Goal: Transaction & Acquisition: Purchase product/service

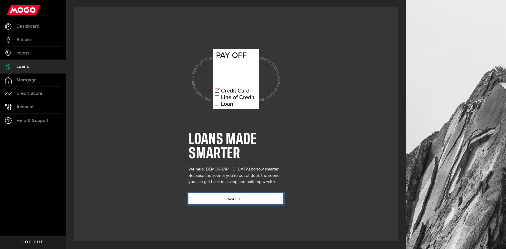
click at [262, 197] on button "GOT IT" at bounding box center [236, 198] width 95 height 11
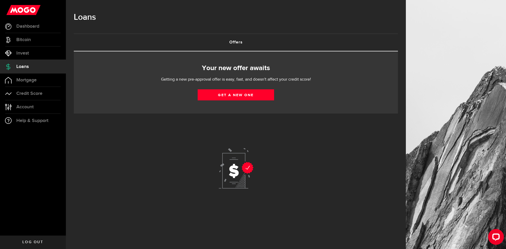
click at [233, 74] on div "Your new offer awaits Getting a new pre-approval offer is easy, fast, and doesn…" at bounding box center [236, 82] width 324 height 62
click at [26, 27] on span "Dashboard" at bounding box center [27, 26] width 23 height 5
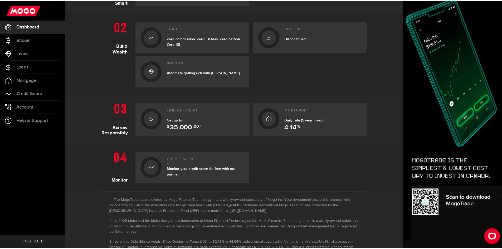
scroll to position [236, 0]
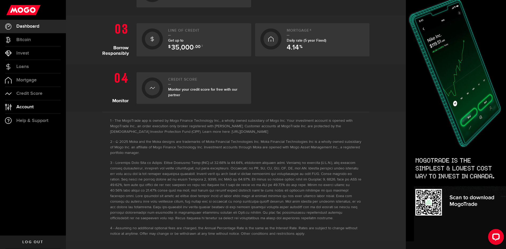
click at [39, 109] on link "Account Compte" at bounding box center [33, 106] width 66 height 13
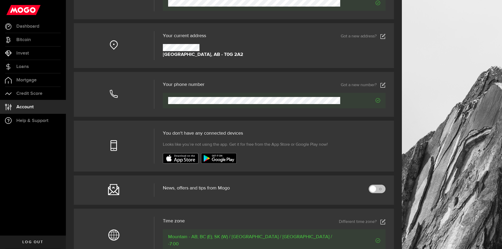
scroll to position [178, 0]
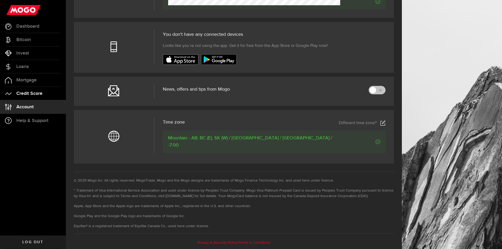
click at [28, 89] on link "Credit Score" at bounding box center [33, 93] width 66 height 13
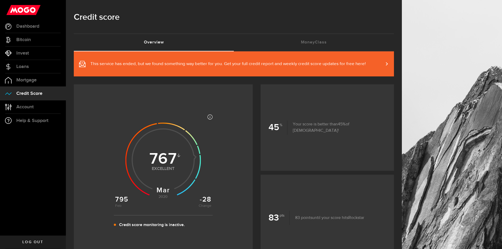
click at [237, 160] on article "Most credit scores are between 399 and 862, and higher scores are better becaus…" at bounding box center [163, 172] width 179 height 131
click at [36, 79] on span "Mortgage" at bounding box center [26, 80] width 20 height 5
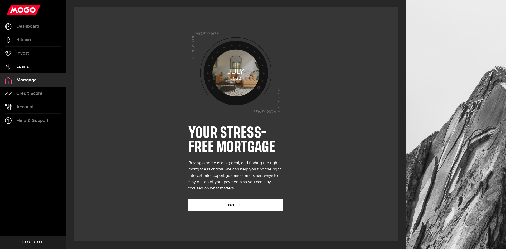
click at [28, 66] on span "Loans" at bounding box center [22, 66] width 12 height 5
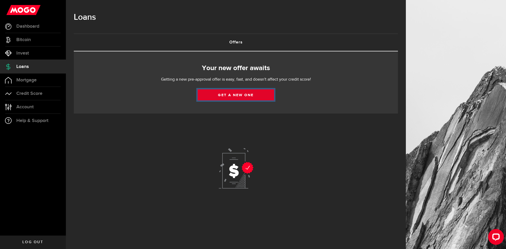
click at [245, 94] on link "Get a new one" at bounding box center [236, 94] width 76 height 11
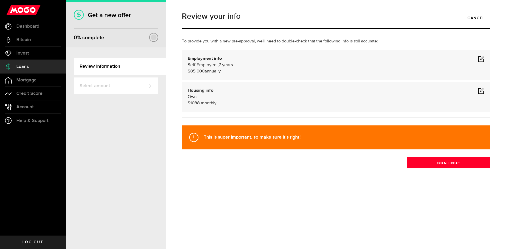
click at [482, 59] on span at bounding box center [481, 59] width 6 height 6
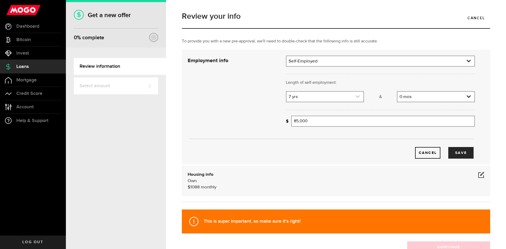
click at [349, 97] on link "expand select" at bounding box center [325, 97] width 77 height 10
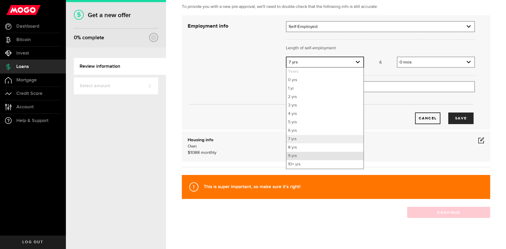
scroll to position [37, 0]
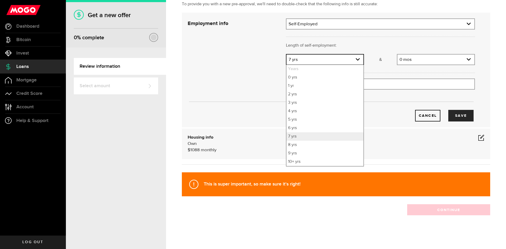
click at [321, 166] on ul "Years 0 yrs 1 yr 2 yrs 3 yrs 4 yrs 5 yrs 6 yrs 7 yrs 8 yrs 9 yrs 10+ yrs" at bounding box center [325, 116] width 78 height 102
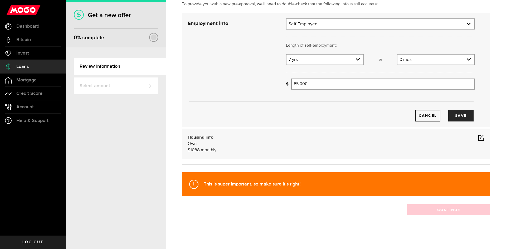
scroll to position [0, 0]
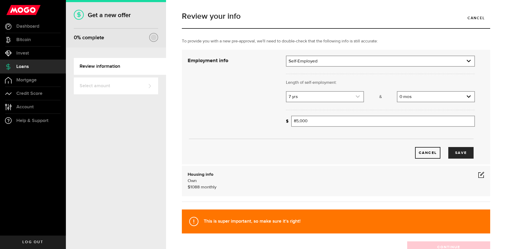
click at [322, 99] on link "expand select" at bounding box center [325, 97] width 77 height 10
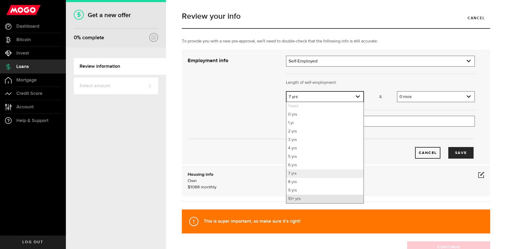
click at [300, 200] on li "10+ yrs" at bounding box center [325, 199] width 77 height 8
select select "10"
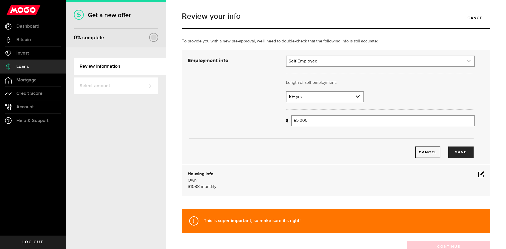
click at [330, 58] on link "expand select" at bounding box center [381, 61] width 188 height 10
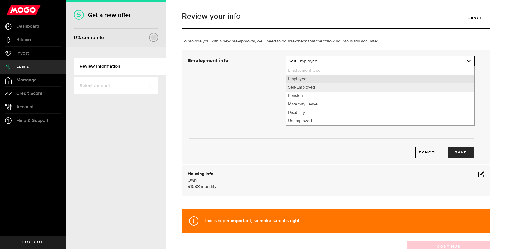
click at [319, 81] on li "Employed" at bounding box center [381, 79] width 188 height 8
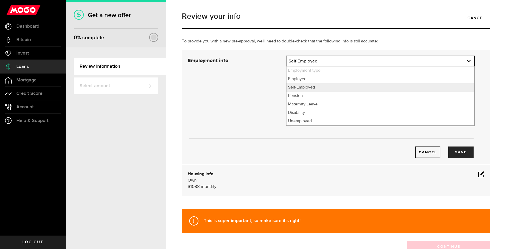
select select "Employed"
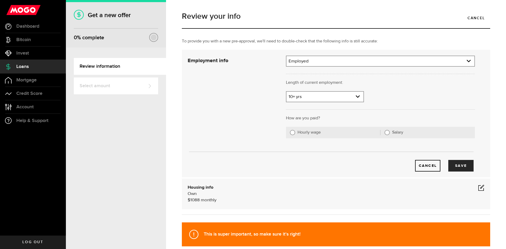
click at [398, 133] on label "Salary" at bounding box center [431, 132] width 79 height 5
click at [390, 133] on input "Salary" at bounding box center [387, 132] width 5 height 5
radio input "true"
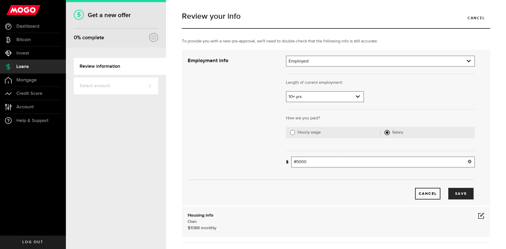
click at [355, 161] on input "85000" at bounding box center [383, 162] width 184 height 11
type input "8"
type input "144,000"
click at [464, 193] on button "Save" at bounding box center [461, 194] width 25 height 12
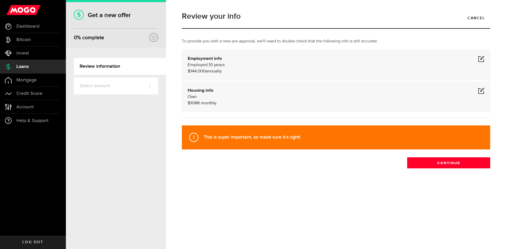
click at [481, 89] on span at bounding box center [481, 91] width 6 height 6
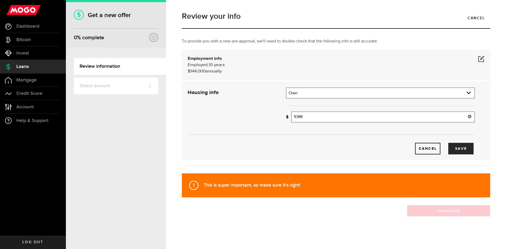
drag, startPoint x: 308, startPoint y: 118, endPoint x: 229, endPoint y: 130, distance: 79.5
click at [235, 130] on div "Housing info Residential status What's your residential status? Own Residential…" at bounding box center [331, 121] width 295 height 67
type input "1,293"
click at [370, 143] on div "Cancel Save" at bounding box center [330, 149] width 287 height 12
click at [456, 148] on button "Save" at bounding box center [461, 149] width 25 height 12
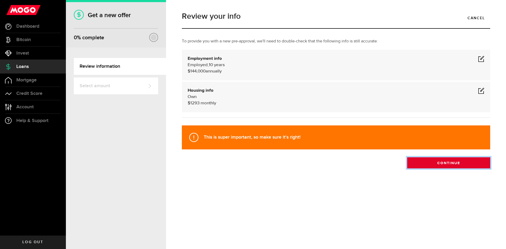
click at [448, 165] on button "Continue" at bounding box center [448, 162] width 83 height 11
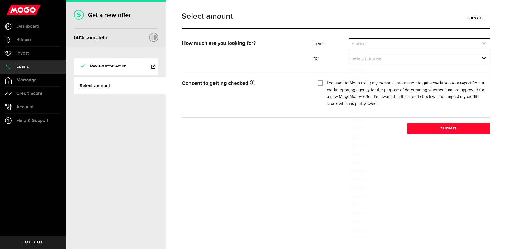
click at [357, 42] on link "expand select" at bounding box center [420, 44] width 140 height 10
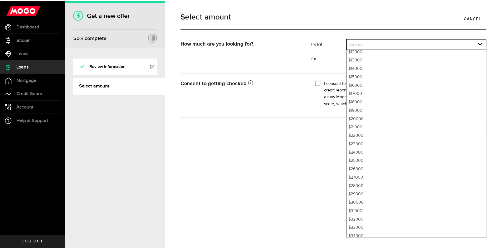
scroll to position [123, 0]
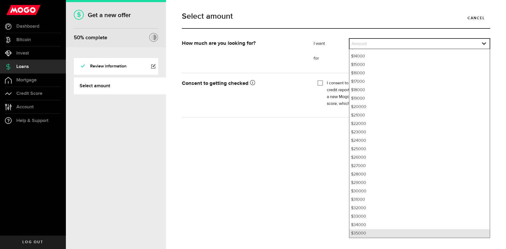
click at [359, 229] on li "$35000" at bounding box center [420, 233] width 140 height 8
select select "35000"
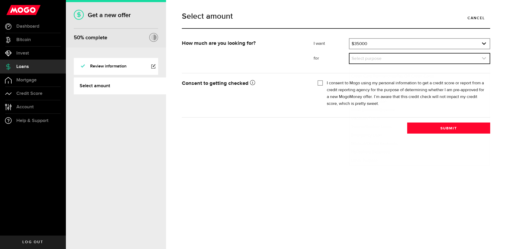
click at [389, 58] on link "expand select" at bounding box center [420, 59] width 140 height 10
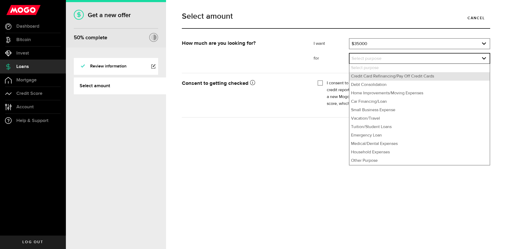
click at [387, 78] on li "Credit Card Refinancing/Pay Off Credit Cards" at bounding box center [420, 76] width 140 height 8
select select "Credit Card Refinancing/Pay Off Credit Cards"
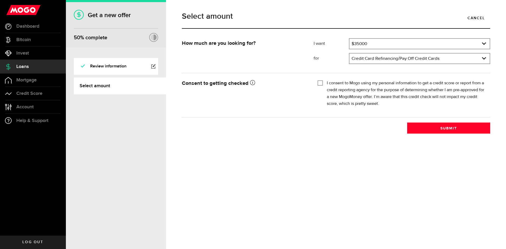
click at [322, 83] on input "I consent to Mogo using my personal information to get a credit score or report…" at bounding box center [320, 82] width 5 height 5
checkbox input "true"
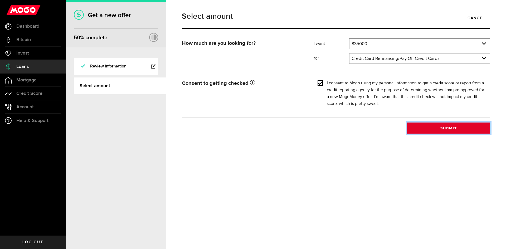
click at [475, 131] on button "Submit" at bounding box center [448, 128] width 83 height 11
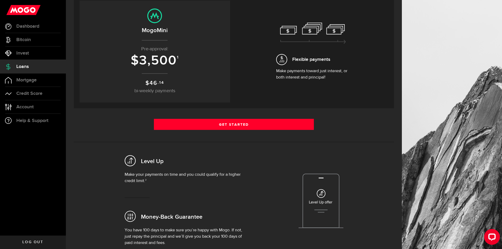
scroll to position [79, 0]
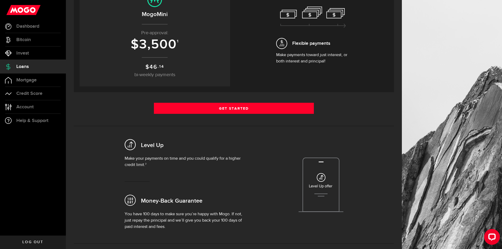
click at [209, 98] on div "Borrow responsibly Get your pre-approved offer based on your financial history …" at bounding box center [234, 111] width 320 height 279
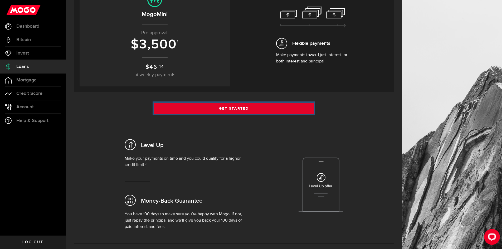
click at [206, 107] on link "Get Started" at bounding box center [234, 108] width 160 height 11
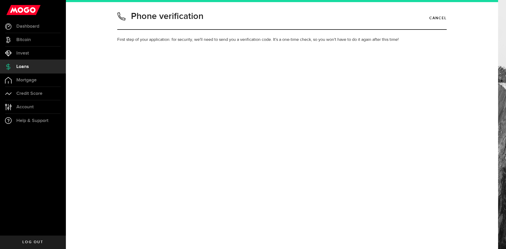
type input "7808054135"
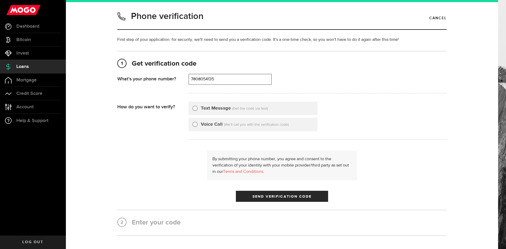
click at [208, 109] on label "Text Message" at bounding box center [216, 108] width 30 height 7
click at [198, 109] on input "Text Message" at bounding box center [194, 107] width 5 height 5
radio input "true"
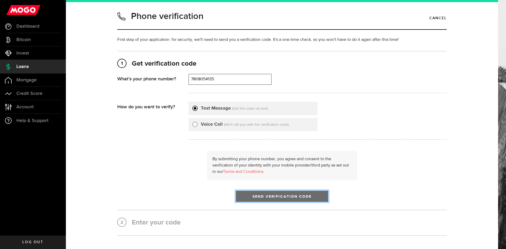
click at [272, 198] on span "Send Verification Code" at bounding box center [282, 197] width 59 height 4
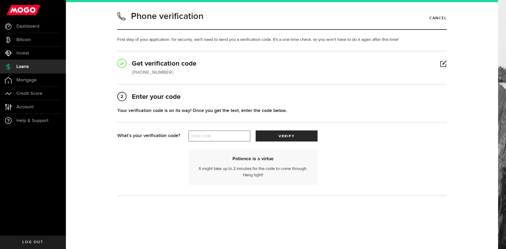
click at [234, 142] on div "Patience is a virtue It might take up to 2 minutes for the code to come through…" at bounding box center [282, 165] width 330 height 46
click at [235, 137] on label "Enter code" at bounding box center [220, 136] width 62 height 11
click at [235, 137] on input "Enter code" at bounding box center [220, 136] width 62 height 11
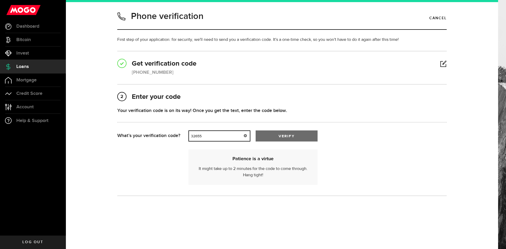
type input "32655"
click at [298, 134] on button "verify" at bounding box center [287, 136] width 62 height 11
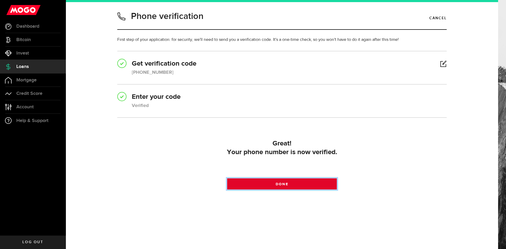
click at [312, 186] on link "Done" at bounding box center [282, 184] width 110 height 11
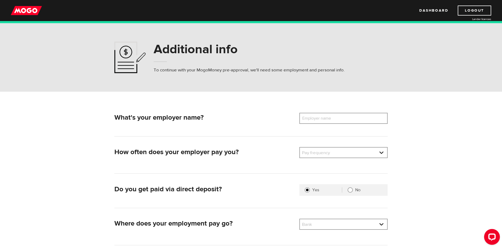
click at [339, 120] on label "Employer name" at bounding box center [321, 118] width 42 height 11
click at [339, 120] on input "Employer name" at bounding box center [344, 118] width 88 height 11
type input "N"
type input "Francesca Giroux Professional Corporation"
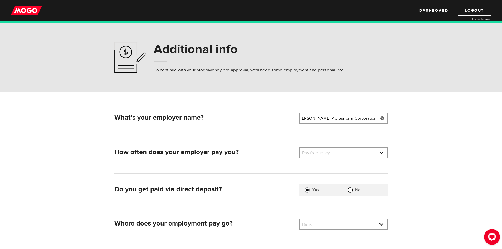
click at [352, 191] on input "No" at bounding box center [350, 189] width 5 height 5
radio input "true"
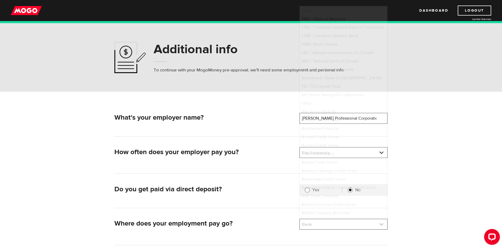
click at [351, 226] on link at bounding box center [343, 224] width 87 height 10
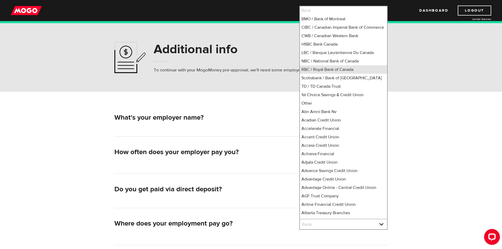
click at [330, 74] on li "RBC / Royal Bank of Canada" at bounding box center [343, 69] width 87 height 8
select select "8"
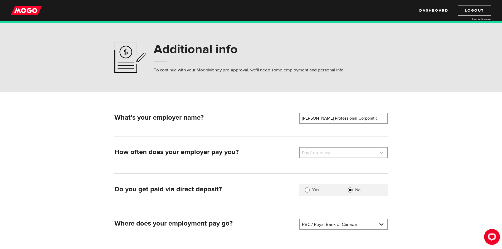
drag, startPoint x: 336, startPoint y: 147, endPoint x: 334, endPoint y: 150, distance: 3.9
click at [335, 150] on div "What's your employer name? Employer name Please enter your employer's name Fran…" at bounding box center [250, 192] width 281 height 159
click at [334, 153] on link at bounding box center [343, 153] width 87 height 10
click at [316, 197] on li "Monthly" at bounding box center [343, 196] width 87 height 8
select select "4"
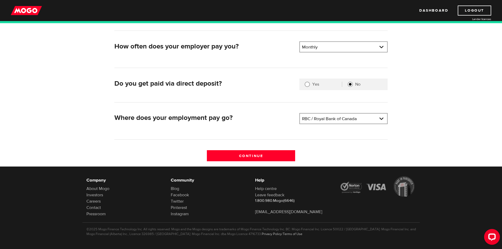
scroll to position [109, 0]
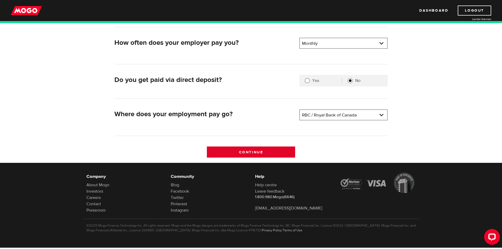
click at [268, 153] on input "Continue" at bounding box center [251, 152] width 88 height 11
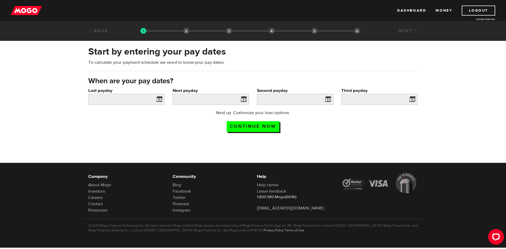
click at [160, 100] on span at bounding box center [158, 100] width 8 height 8
click at [142, 97] on input "Last payday" at bounding box center [126, 99] width 76 height 11
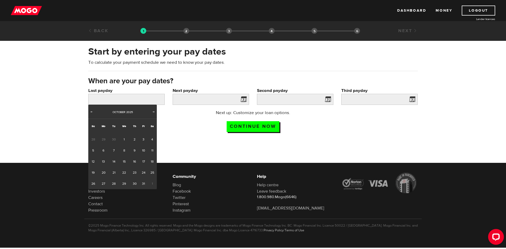
click at [113, 141] on span "30" at bounding box center [114, 139] width 10 height 11
click at [112, 139] on span "30" at bounding box center [114, 139] width 10 height 11
click at [90, 110] on span "Prev" at bounding box center [91, 112] width 4 height 4
drag, startPoint x: 113, startPoint y: 183, endPoint x: 118, endPoint y: 175, distance: 9.3
click at [113, 183] on link "30" at bounding box center [114, 183] width 10 height 11
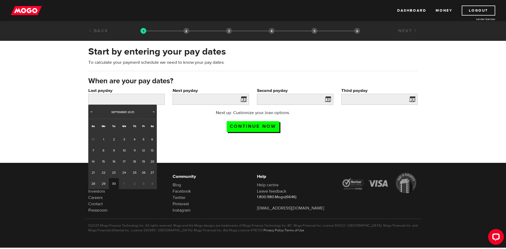
type input "[DATE]"
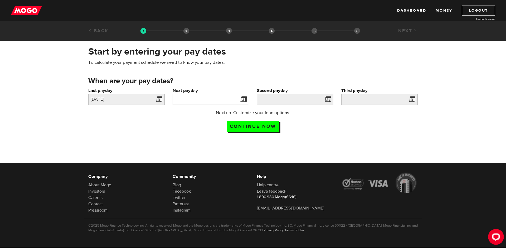
click at [190, 102] on input "Next payday" at bounding box center [211, 99] width 76 height 11
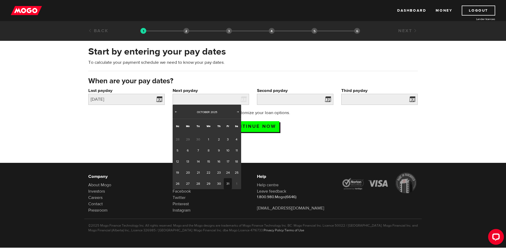
click at [226, 182] on link "31" at bounding box center [228, 183] width 8 height 11
type input "[DATE]"
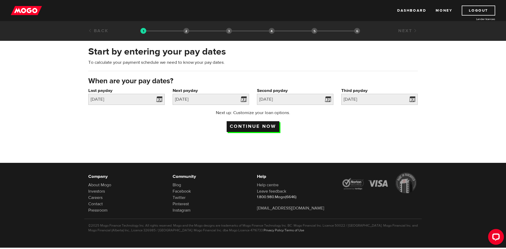
click at [266, 124] on input "Continue now" at bounding box center [253, 126] width 53 height 11
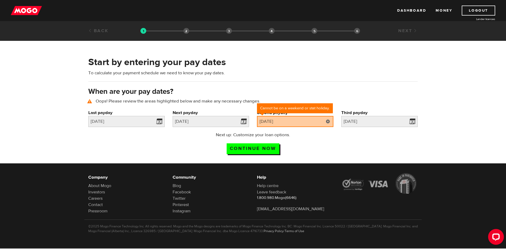
click at [327, 123] on link at bounding box center [328, 121] width 11 height 11
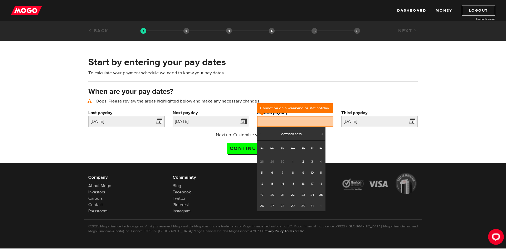
click at [321, 134] on span "Next" at bounding box center [322, 134] width 4 height 4
click at [311, 206] on link "28" at bounding box center [312, 205] width 8 height 11
type input "2025/11/28"
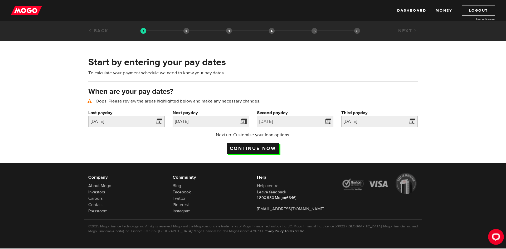
click at [254, 147] on input "Continue now" at bounding box center [253, 148] width 53 height 11
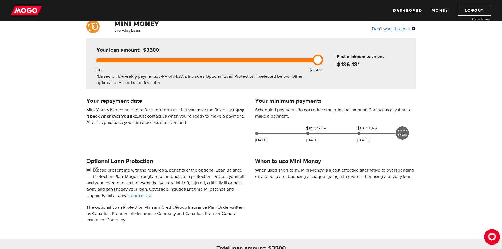
scroll to position [53, 0]
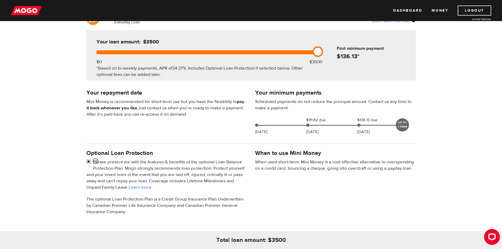
click at [87, 161] on input "checkbox" at bounding box center [89, 162] width 7 height 7
checkbox input "false"
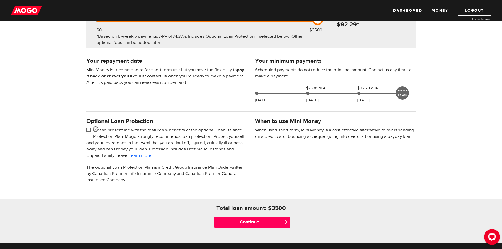
scroll to position [132, 0]
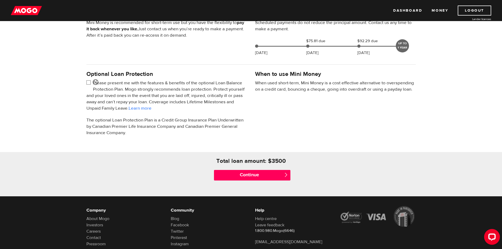
click at [285, 174] on span "" at bounding box center [286, 175] width 4 height 4
click at [286, 176] on span "" at bounding box center [286, 175] width 4 height 4
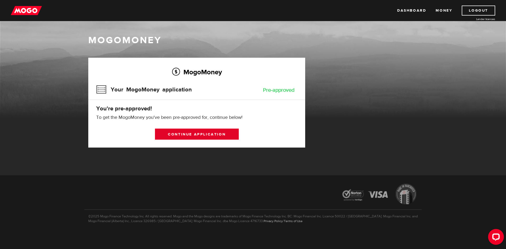
click at [215, 132] on link "Continue application" at bounding box center [197, 134] width 84 height 11
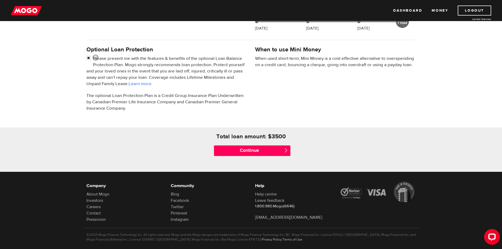
scroll to position [165, 0]
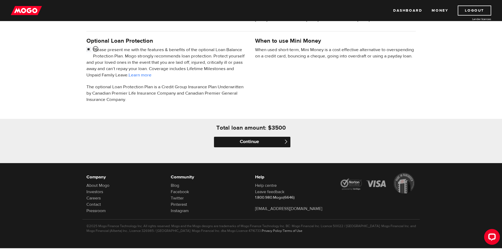
click at [276, 143] on input "Continue" at bounding box center [252, 142] width 76 height 11
click at [89, 48] on input "checkbox" at bounding box center [89, 50] width 7 height 7
checkbox input "false"
click at [261, 140] on input "Continue" at bounding box center [252, 142] width 76 height 11
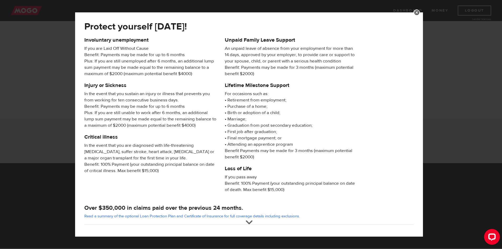
scroll to position [42, 0]
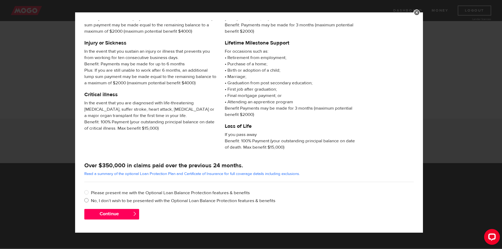
click at [126, 203] on label "No, I don’t wish to be presented with the Optional Loan Balance Protection feat…" at bounding box center [252, 201] width 323 height 6
click at [91, 203] on input "No, I don’t wish to be presented with the Optional Loan Balance Protection feat…" at bounding box center [87, 201] width 7 height 7
radio input "true"
click at [133, 218] on button "Continue" at bounding box center [111, 214] width 55 height 11
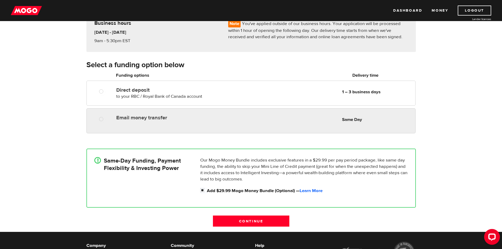
scroll to position [53, 0]
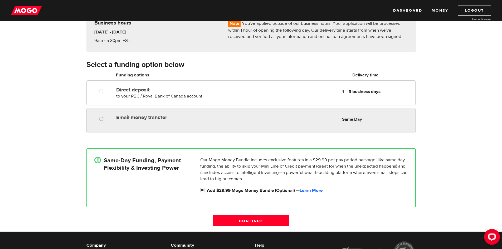
radio input "true"
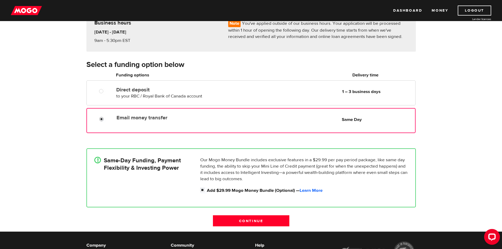
click at [102, 118] on input "Email money transfer" at bounding box center [102, 120] width 7 height 7
click at [248, 190] on label "Add $29.99 Mogo Money Bundle (Optional) — Learn More" at bounding box center [307, 190] width 201 height 6
click at [207, 190] on input "Add $29.99 Mogo Money Bundle (Optional) — Learn More" at bounding box center [203, 190] width 7 height 7
checkbox input "false"
radio input "false"
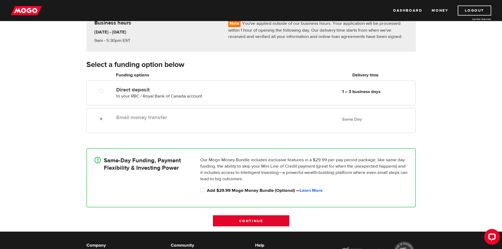
click at [247, 222] on input "Continue" at bounding box center [251, 220] width 76 height 11
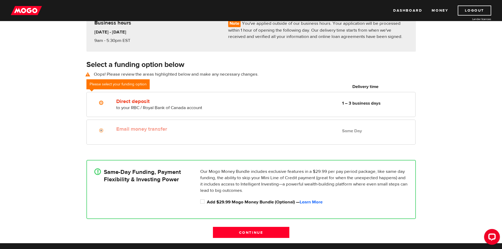
click at [134, 126] on label "Email money transfer" at bounding box center [176, 129] width 121 height 6
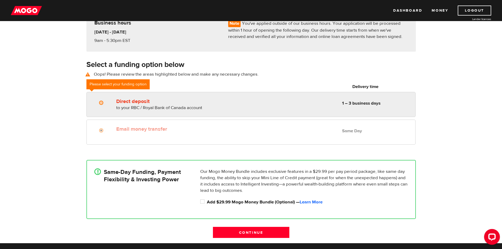
radio input "true"
click at [135, 111] on div "Direct deposit to your RBC / Royal Bank of Canada account Delivery in 1 – 3 bus…" at bounding box center [250, 104] width 329 height 25
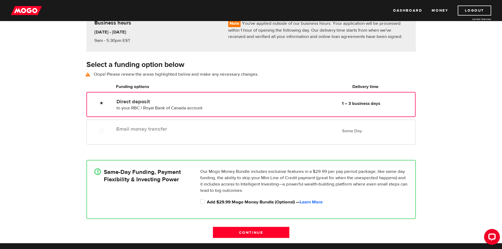
click at [137, 130] on label "Email money transfer" at bounding box center [176, 129] width 121 height 6
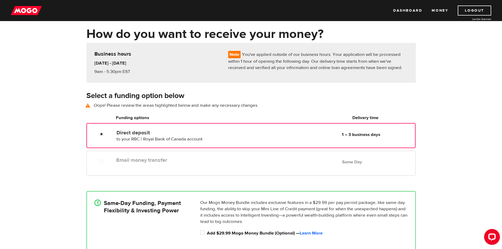
scroll to position [0, 0]
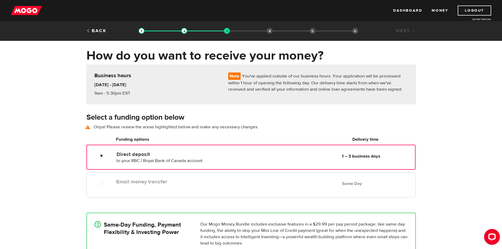
click at [200, 86] on div "[DATE] - [DATE] 9am - 5:30pm EST" at bounding box center [157, 89] width 134 height 16
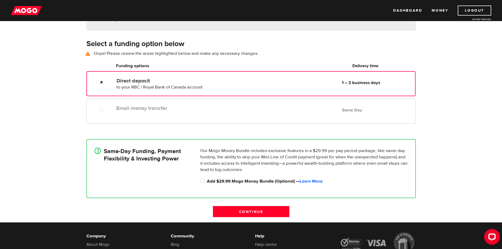
scroll to position [80, 0]
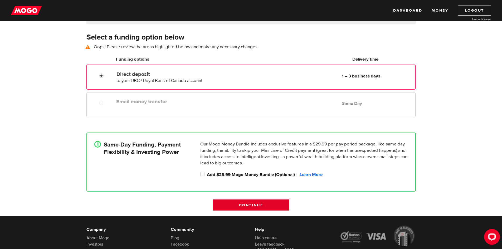
click at [241, 201] on input "Continue" at bounding box center [251, 205] width 76 height 11
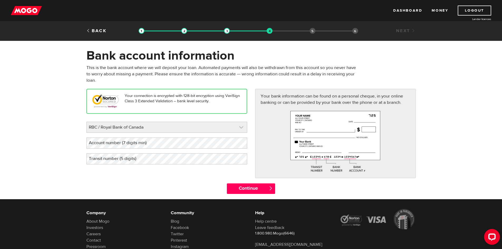
click at [152, 127] on link at bounding box center [167, 127] width 160 height 11
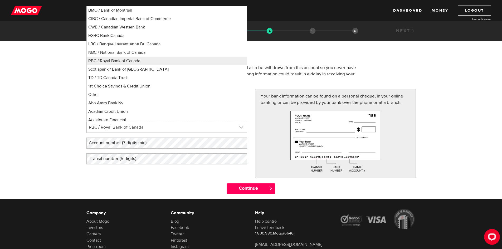
click at [152, 127] on link at bounding box center [167, 127] width 160 height 11
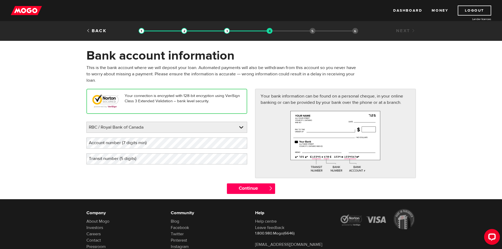
click at [150, 147] on label "Account number (7 digits min)" at bounding box center [121, 143] width 71 height 11
click at [268, 185] on input "Continue" at bounding box center [251, 189] width 48 height 11
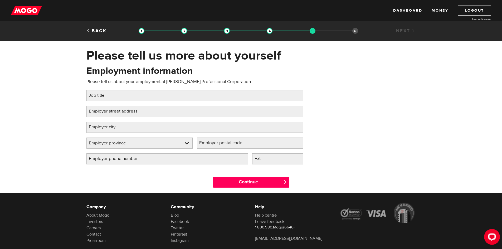
click at [135, 115] on label "Employer street address" at bounding box center [117, 111] width 62 height 11
click at [135, 115] on input "Employer street address" at bounding box center [194, 111] width 217 height 11
